Goal: Information Seeking & Learning: Find specific page/section

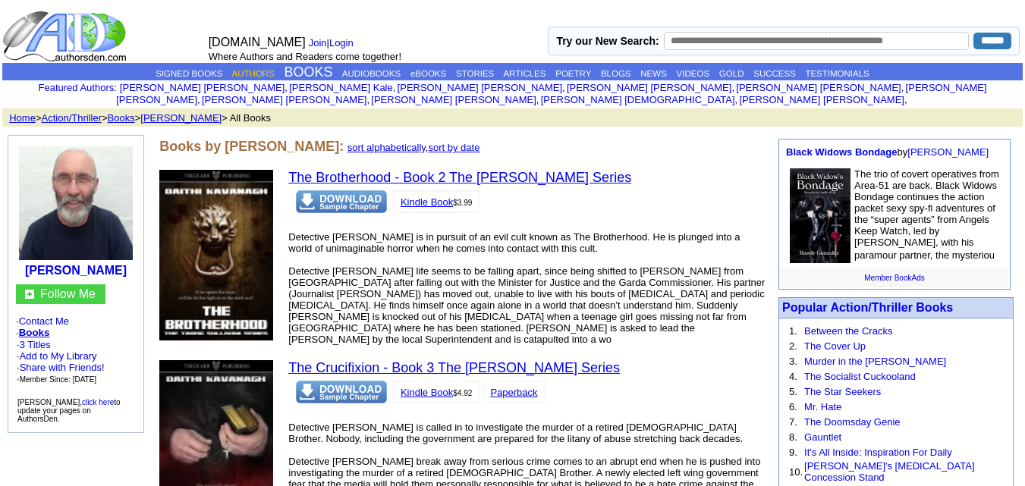
click at [238, 74] on link "AUTHORS" at bounding box center [253, 73] width 43 height 9
click at [235, 74] on link "AUTHORS" at bounding box center [253, 73] width 43 height 9
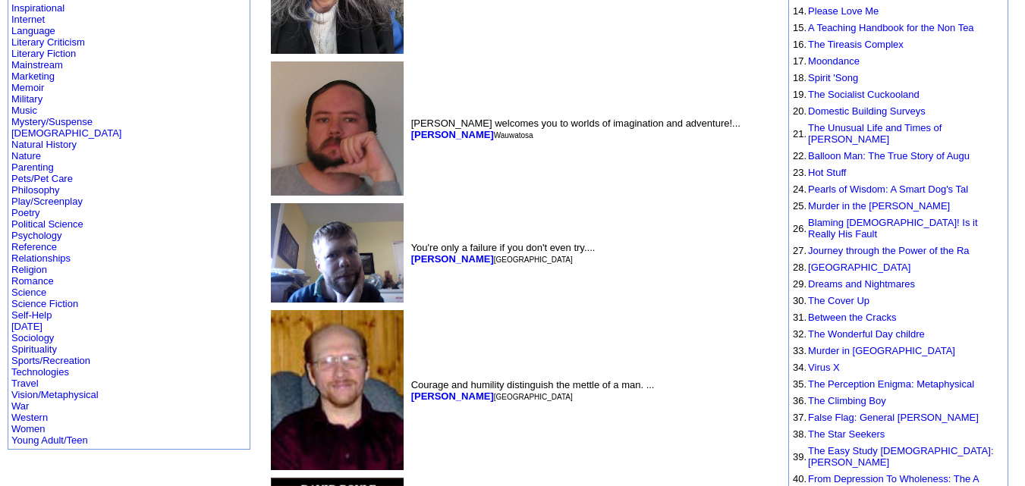
scroll to position [436, 0]
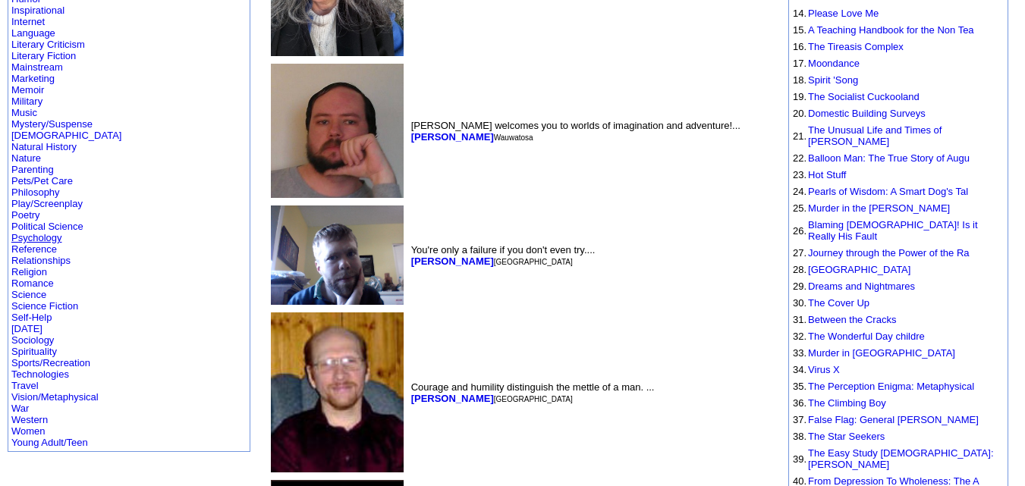
click at [43, 232] on link "Psychology" at bounding box center [36, 237] width 50 height 11
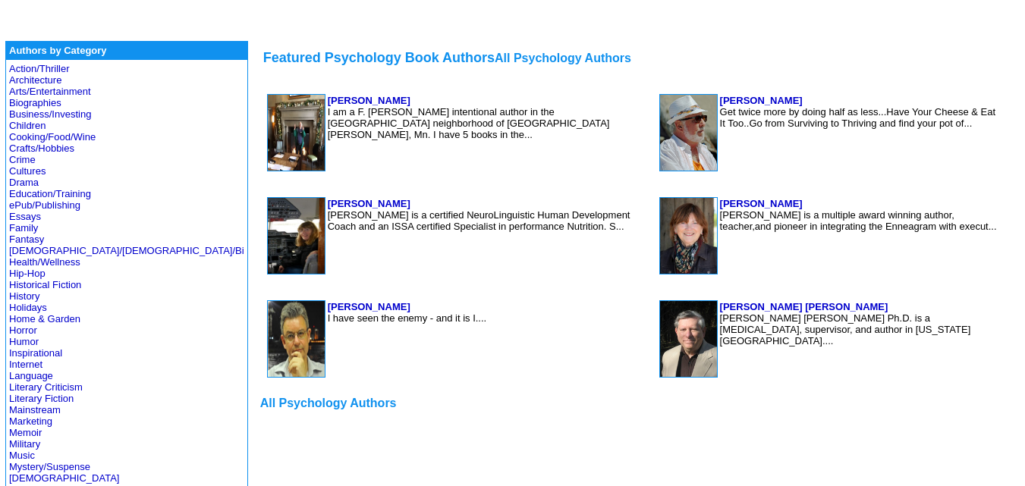
scroll to position [323, 0]
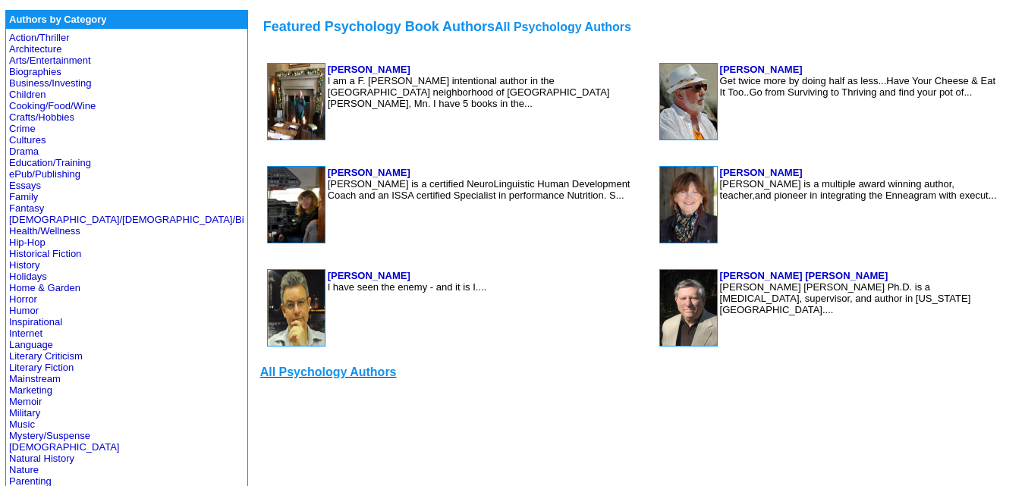
click at [260, 369] on font "All Psychology Authors" at bounding box center [328, 372] width 137 height 13
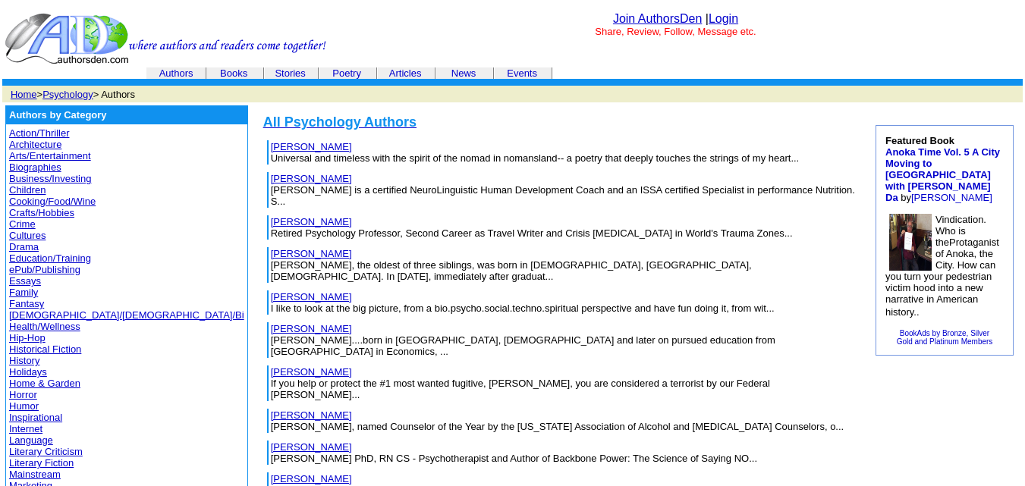
click at [37, 133] on link "Action/Thriller" at bounding box center [39, 133] width 60 height 11
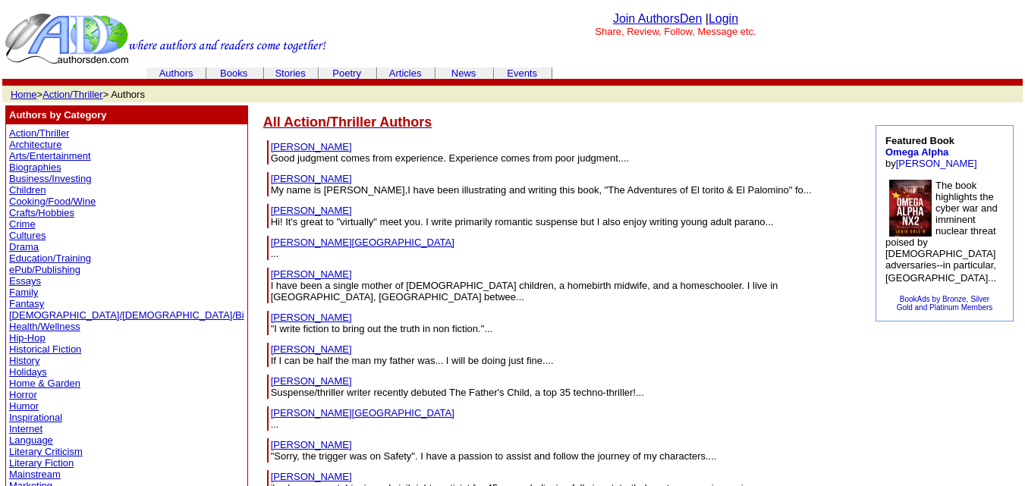
click at [271, 149] on link "[PERSON_NAME]" at bounding box center [311, 146] width 81 height 11
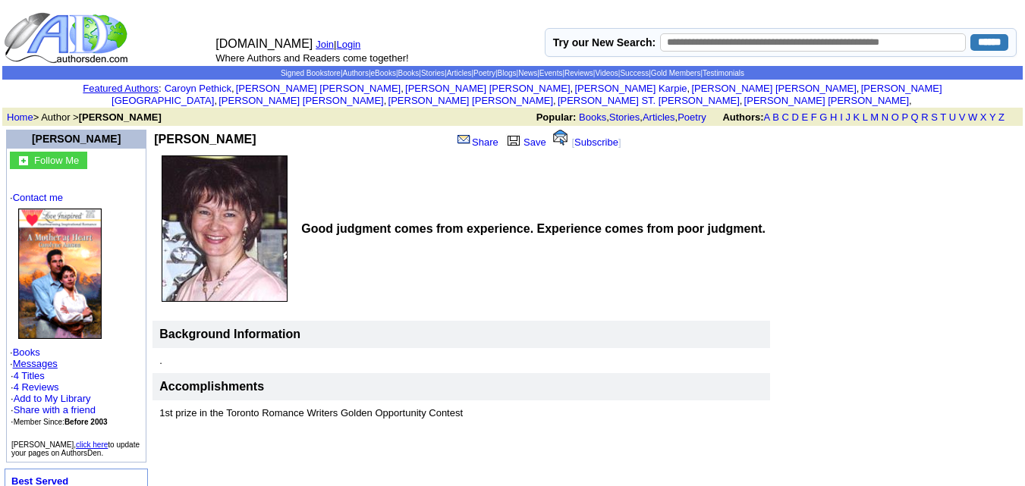
drag, startPoint x: 257, startPoint y: 128, endPoint x: 147, endPoint y: 122, distance: 110.2
click at [154, 130] on td "[PERSON_NAME]" at bounding box center [240, 139] width 172 height 19
copy b "Carolyne A Aarsen"
